Goal: Navigation & Orientation: Find specific page/section

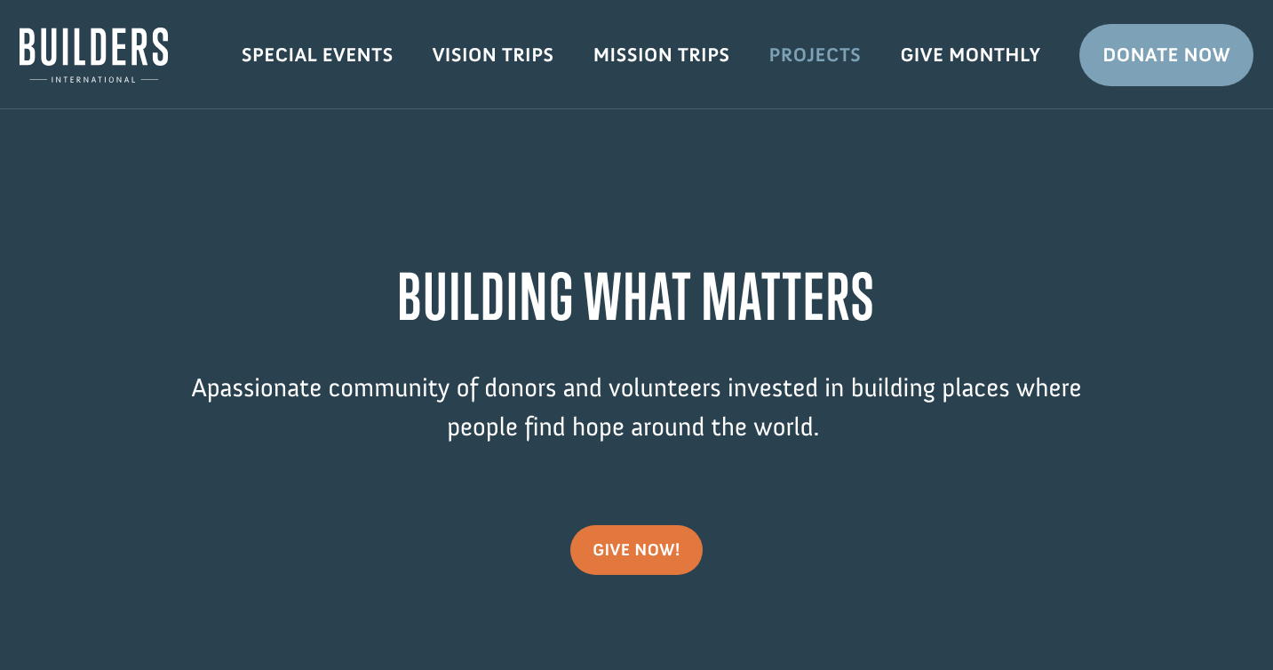
click at [821, 58] on link "Projects" at bounding box center [815, 55] width 131 height 52
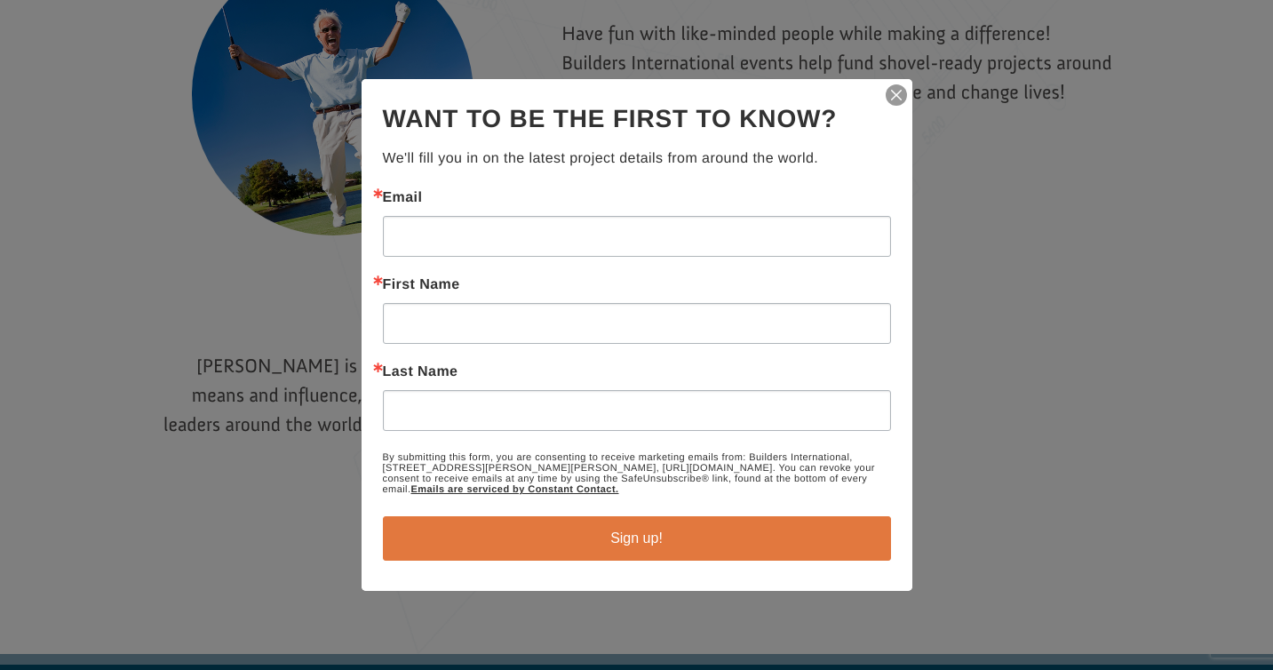
scroll to position [2554, 0]
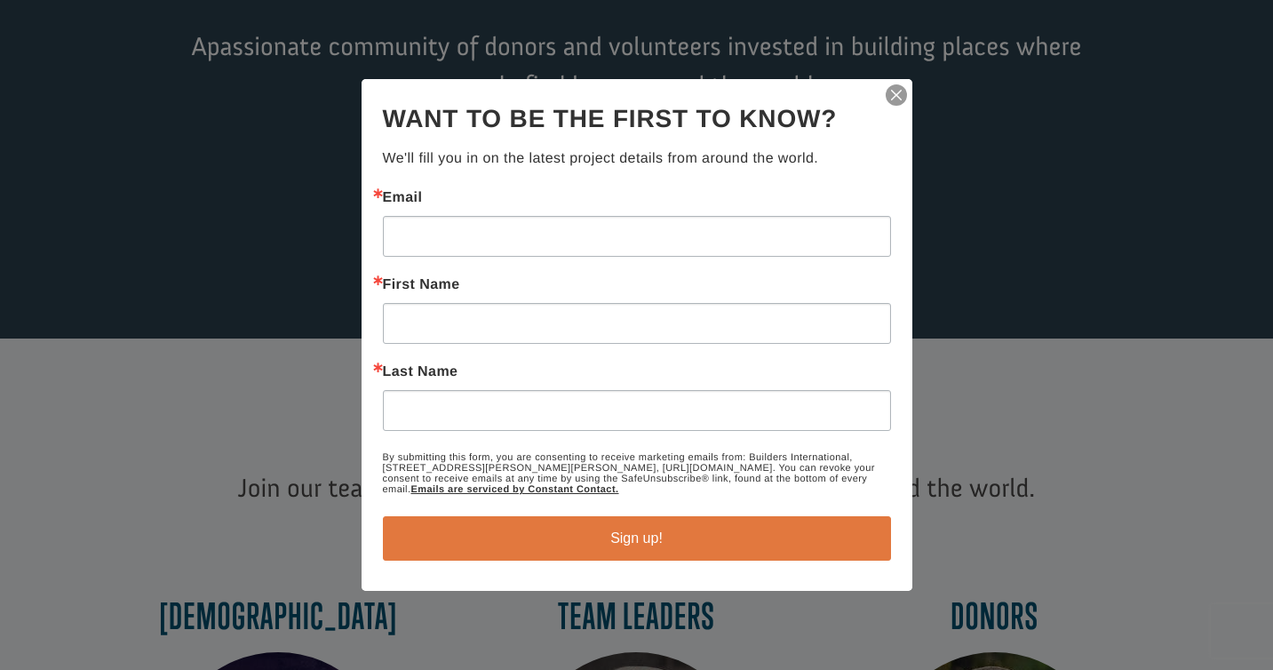
scroll to position [432, 0]
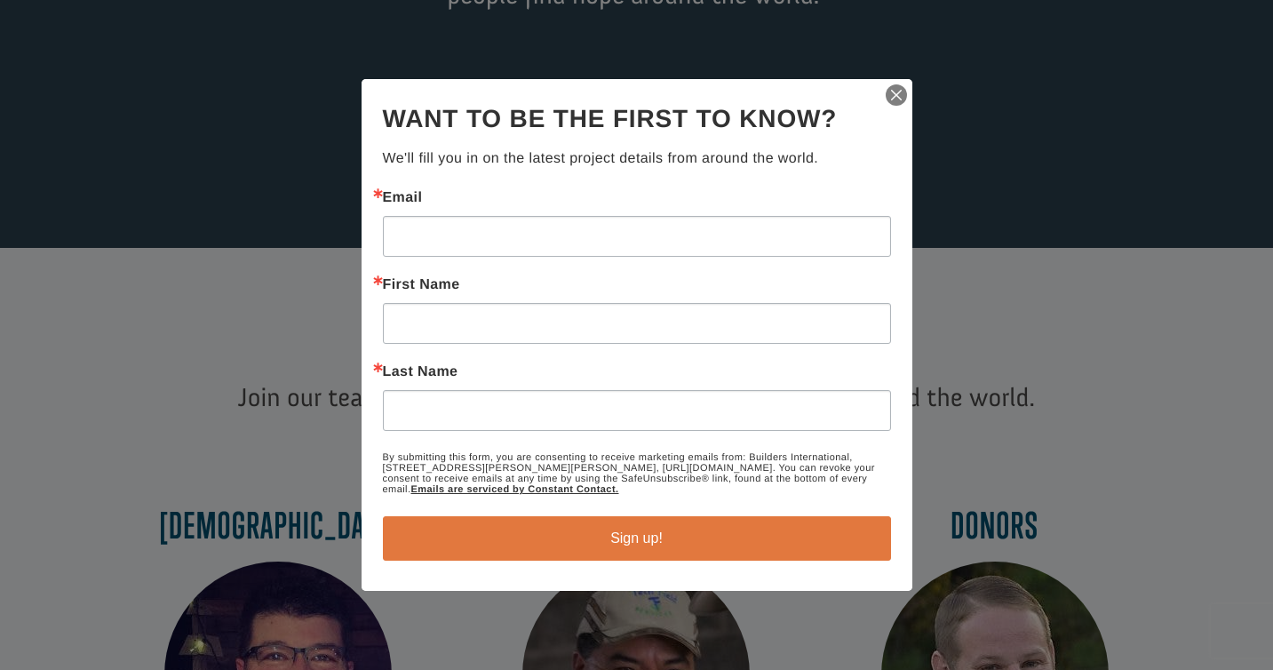
click at [895, 93] on img "button" at bounding box center [896, 95] width 25 height 25
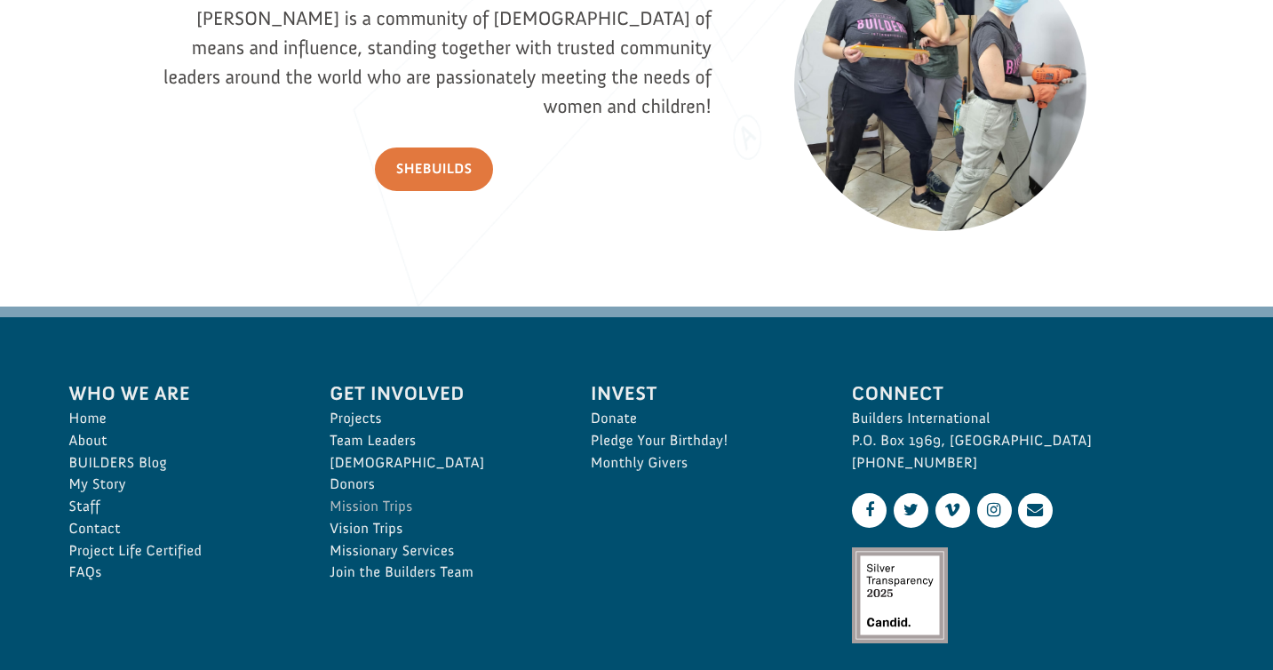
scroll to position [2521, 0]
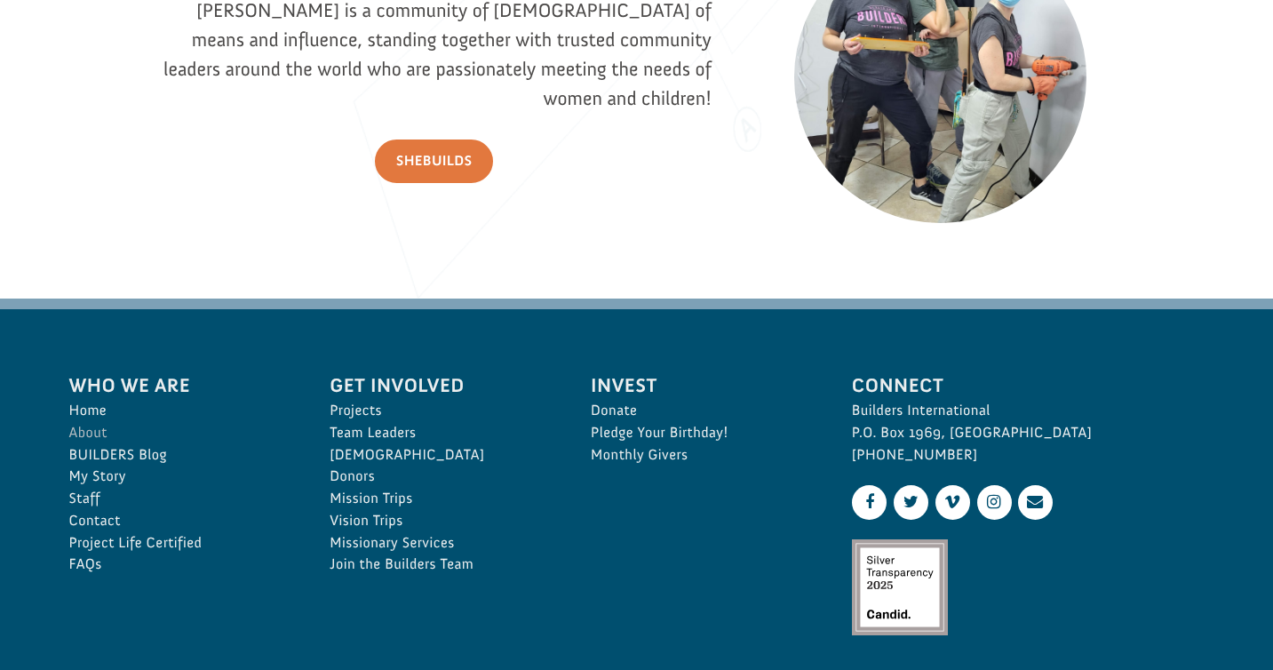
click at [84, 436] on link "About" at bounding box center [180, 433] width 222 height 22
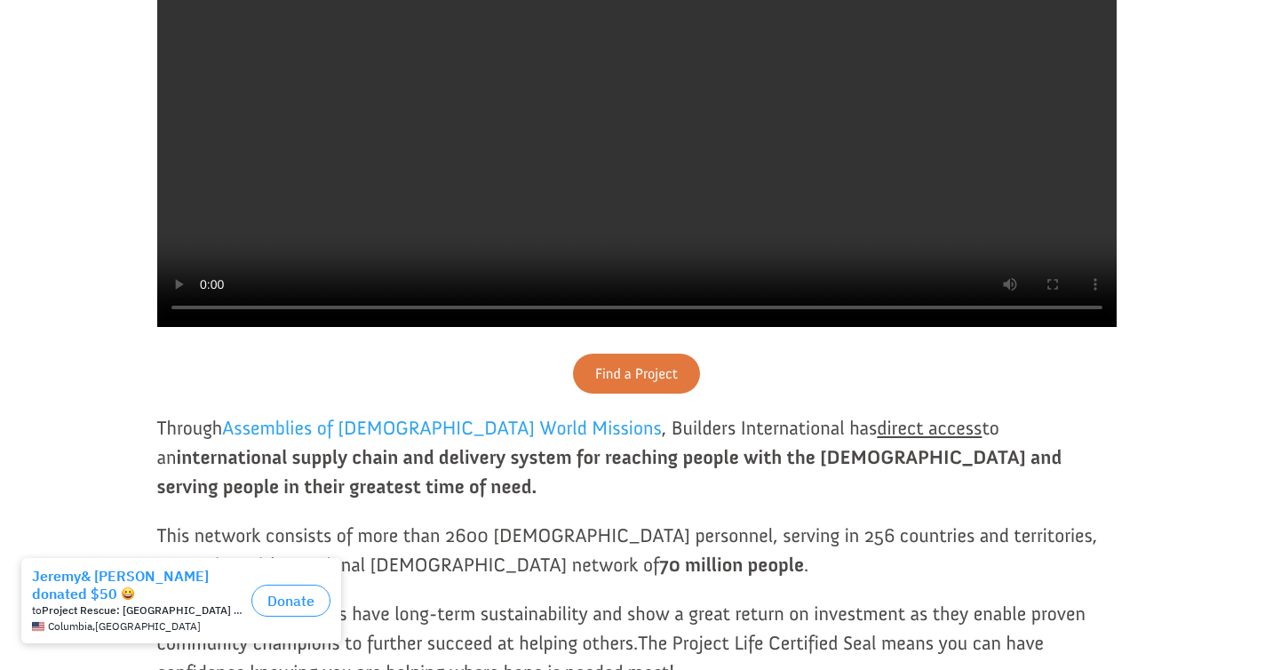
scroll to position [825, 0]
